Goal: Task Accomplishment & Management: Manage account settings

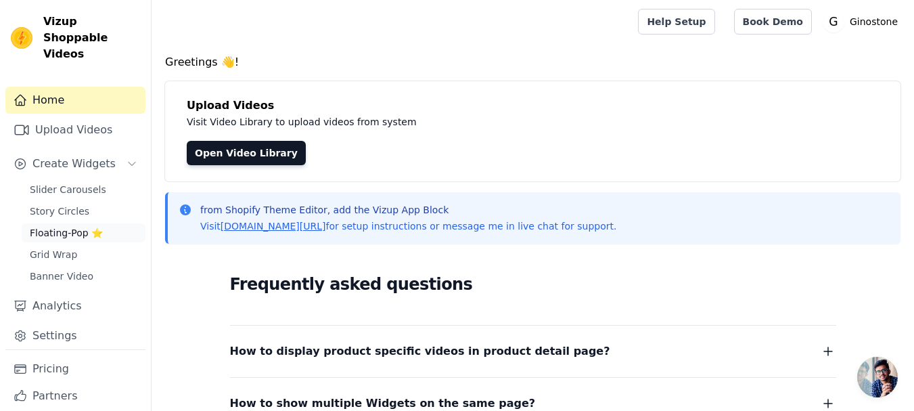
click at [64, 225] on link "Floating-Pop ⭐" at bounding box center [84, 232] width 124 height 19
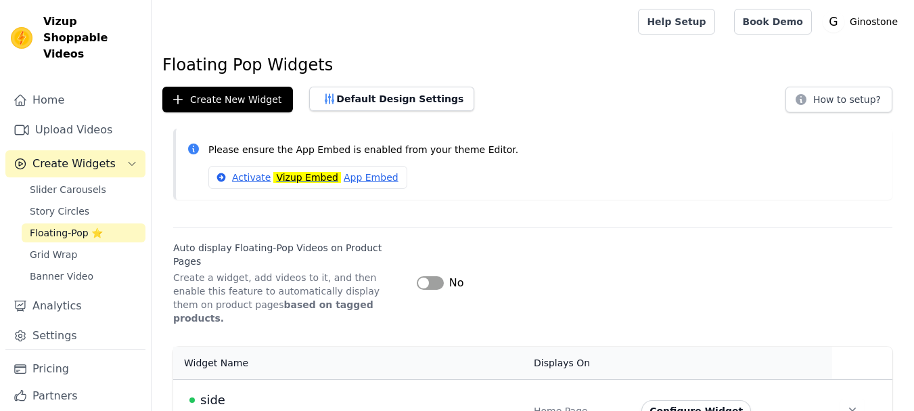
scroll to position [9, 0]
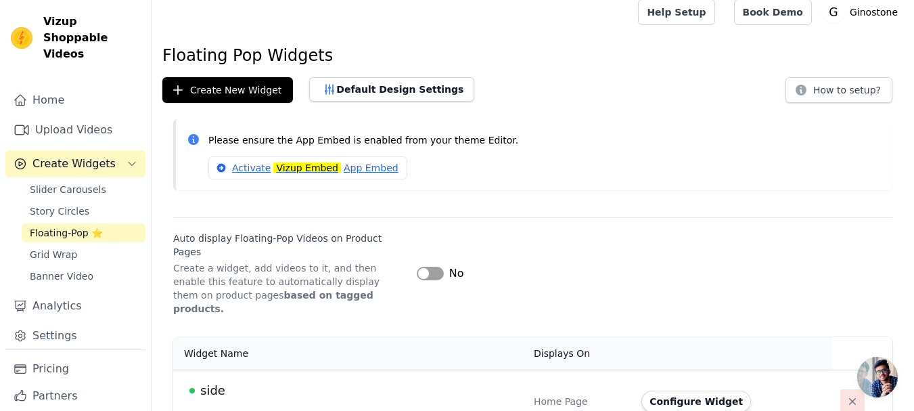
click at [846, 394] on icon "button" at bounding box center [853, 401] width 14 height 14
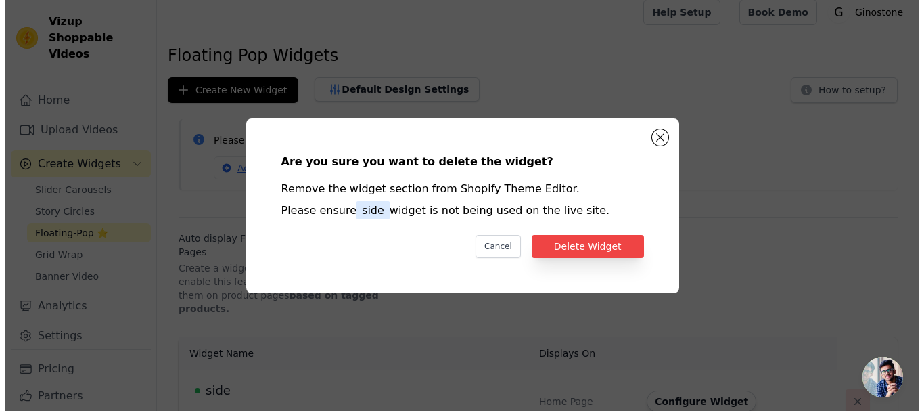
scroll to position [0, 0]
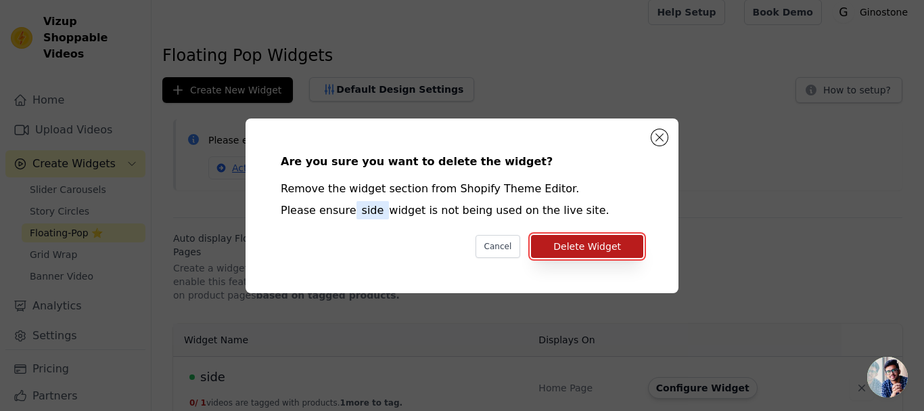
click at [595, 244] on button "Delete Widget" at bounding box center [587, 246] width 112 height 23
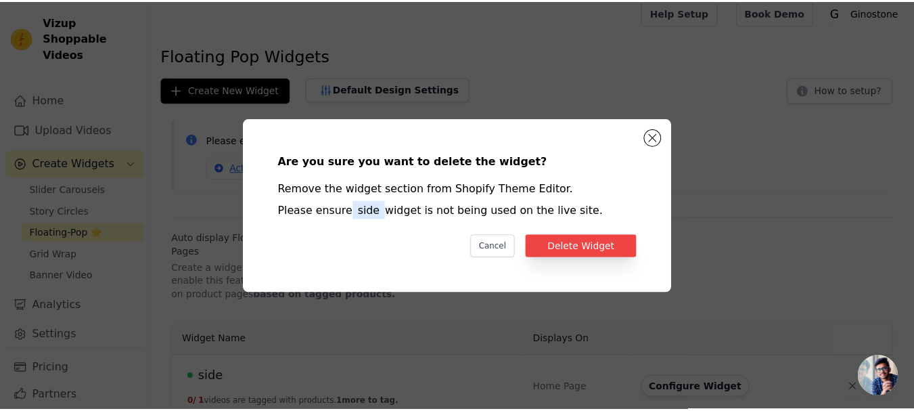
scroll to position [9, 0]
